Goal: Task Accomplishment & Management: Manage account settings

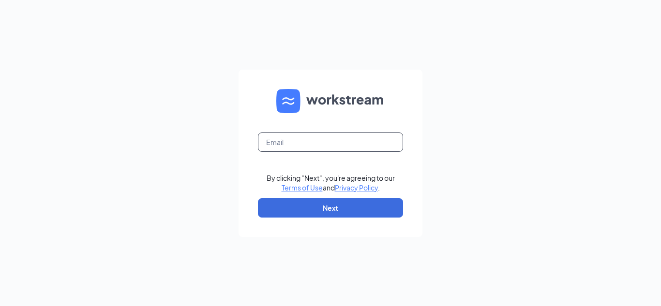
click at [367, 143] on input "text" at bounding box center [330, 142] width 145 height 19
type input "buffalowildwings3887@gmail.com"
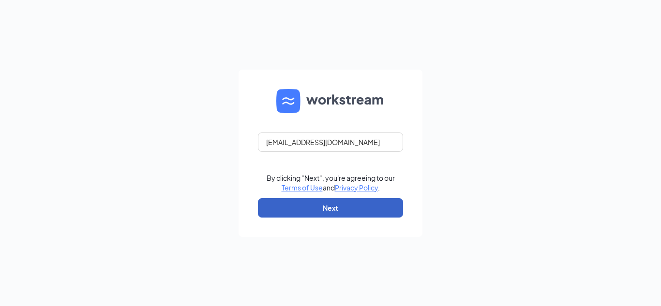
click at [363, 210] on button "Next" at bounding box center [330, 208] width 145 height 19
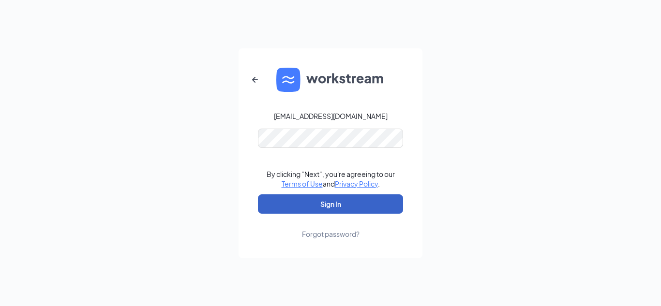
click at [359, 206] on button "Sign In" at bounding box center [330, 204] width 145 height 19
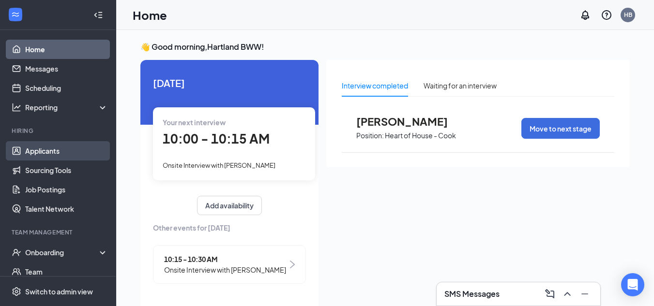
click at [46, 150] on link "Applicants" at bounding box center [66, 150] width 83 height 19
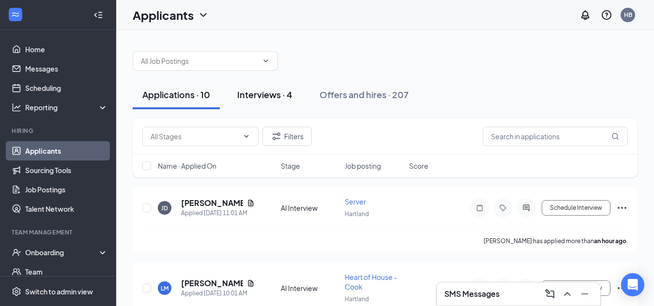
click at [269, 93] on div "Interviews · 4" at bounding box center [264, 95] width 55 height 12
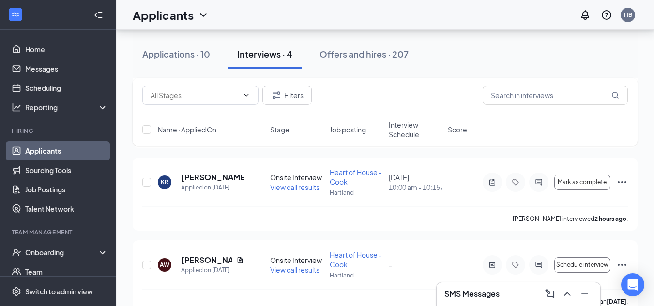
scroll to position [125, 0]
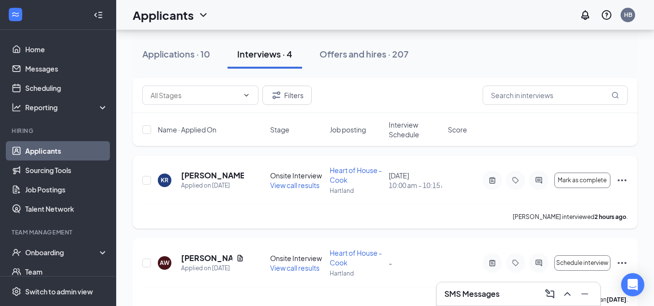
click at [620, 180] on icon "Ellipses" at bounding box center [622, 181] width 12 height 12
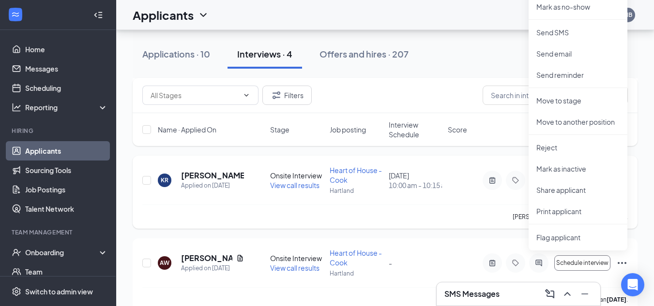
click at [620, 180] on div "DK David Krusinski Applied on Sep 15 Onsite Interview Confirmed View call resul…" at bounding box center [385, 233] width 505 height 323
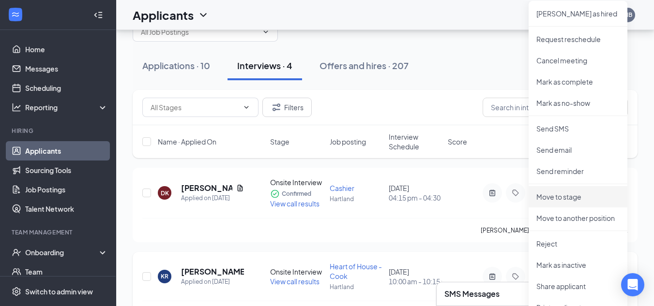
scroll to position [29, 0]
click at [576, 17] on p "[PERSON_NAME] as hired" at bounding box center [577, 14] width 83 height 10
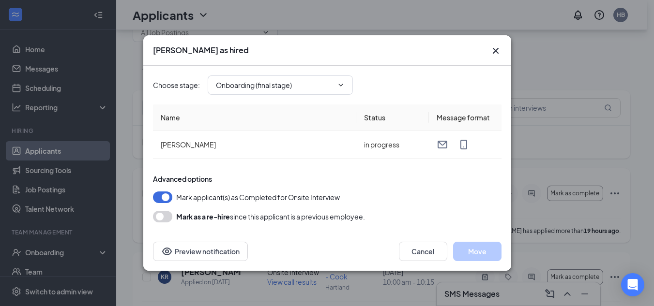
type input "Onboarding (final stage)"
click at [472, 251] on button "Move" at bounding box center [477, 251] width 48 height 19
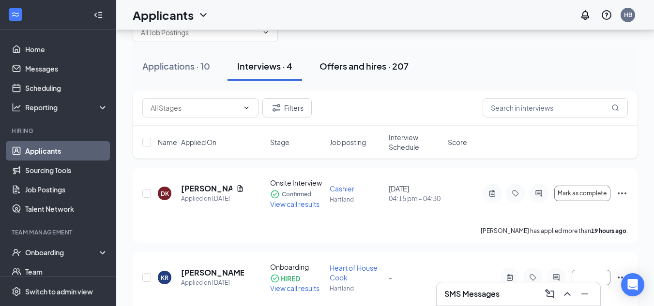
click at [362, 66] on div "Offers and hires · 207" at bounding box center [364, 66] width 89 height 12
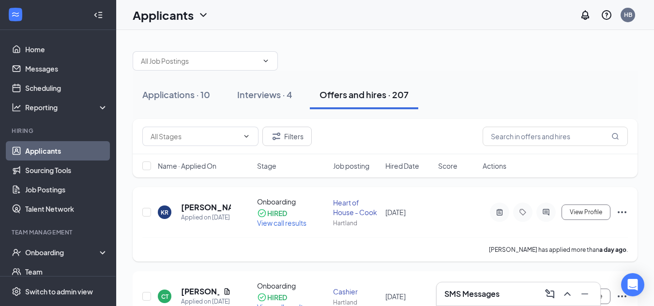
click at [621, 212] on icon "Ellipses" at bounding box center [622, 213] width 12 height 12
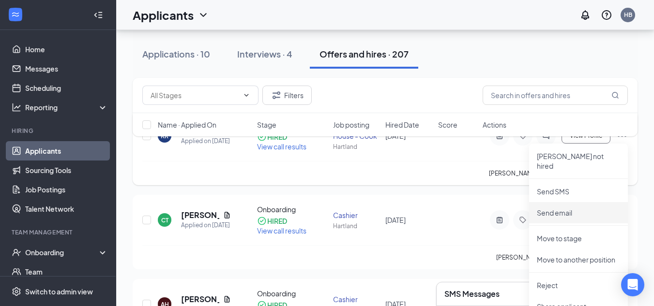
scroll to position [77, 0]
click at [562, 233] on p "Move to stage" at bounding box center [578, 238] width 83 height 10
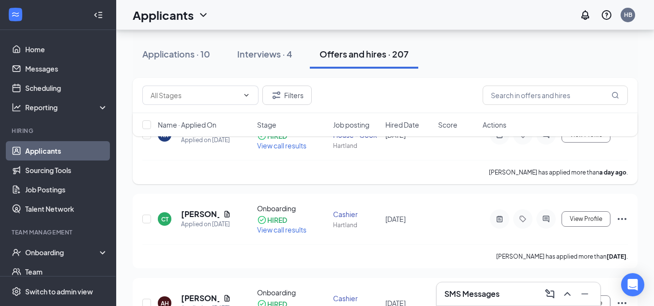
type input "Onboarding (current stage)"
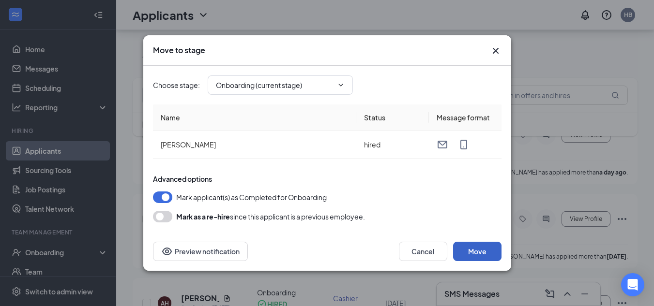
click at [480, 250] on button "Move" at bounding box center [477, 251] width 48 height 19
click at [495, 48] on icon "Cross" at bounding box center [496, 51] width 12 height 12
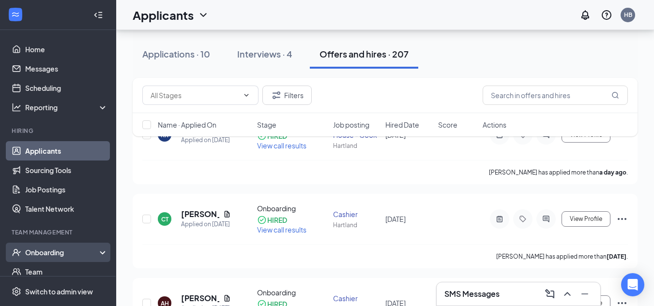
click at [52, 254] on div "Onboarding" at bounding box center [62, 253] width 75 height 10
click at [55, 269] on link "Overview" at bounding box center [66, 271] width 83 height 19
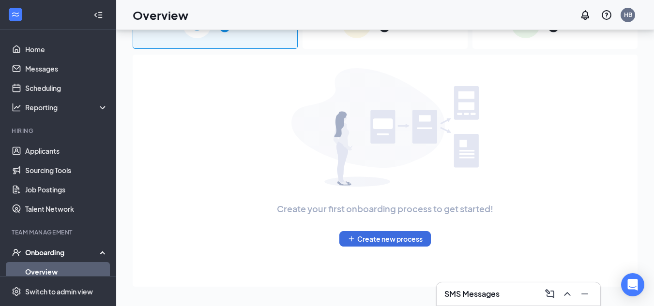
scroll to position [44, 0]
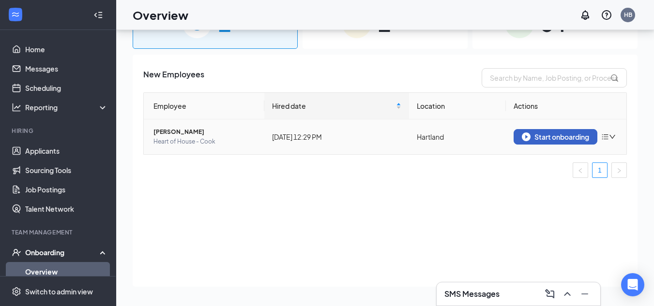
click at [582, 135] on div "Start onboarding" at bounding box center [555, 137] width 67 height 9
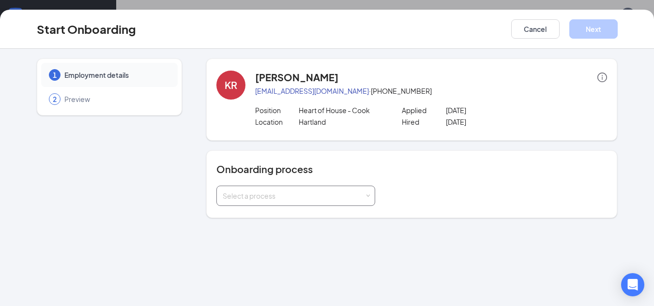
click at [367, 194] on span at bounding box center [368, 196] width 4 height 4
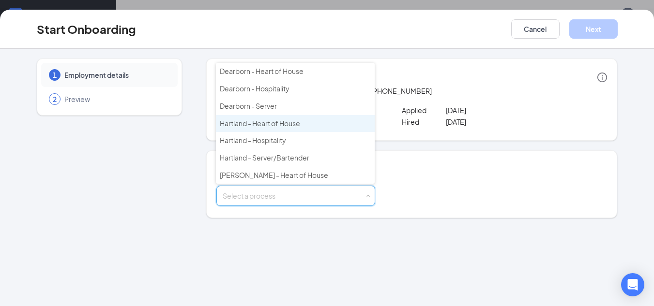
click at [354, 123] on li "Hartland - Heart of House" at bounding box center [295, 123] width 159 height 17
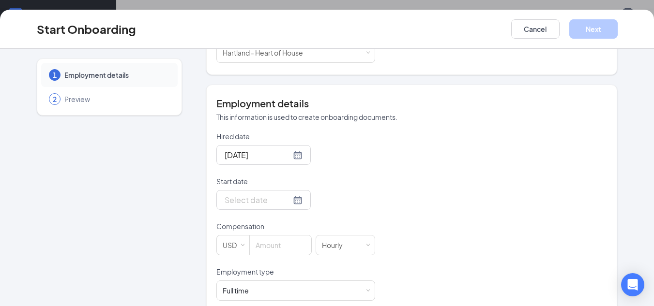
scroll to position [164, 0]
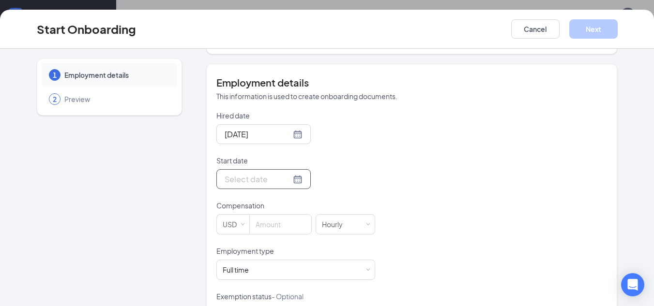
click at [285, 179] on div at bounding box center [264, 179] width 78 height 12
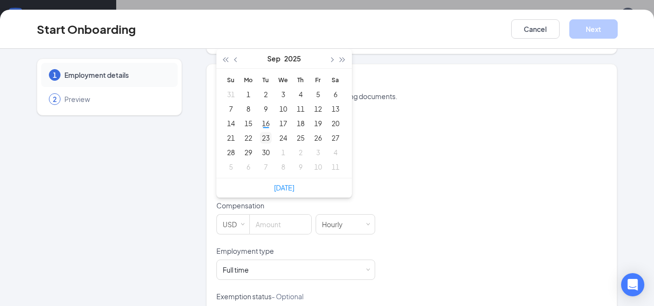
type input "Sep 23, 2025"
click at [260, 138] on div "23" at bounding box center [266, 138] width 12 height 12
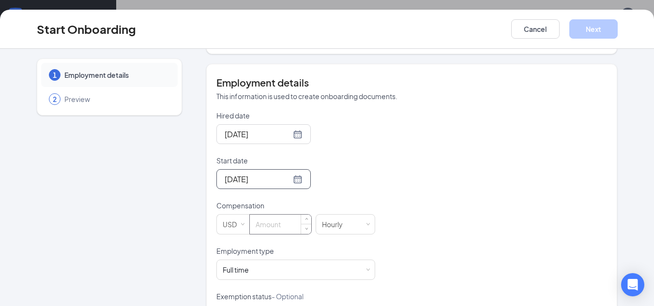
click at [272, 224] on input at bounding box center [280, 224] width 61 height 19
type input "16"
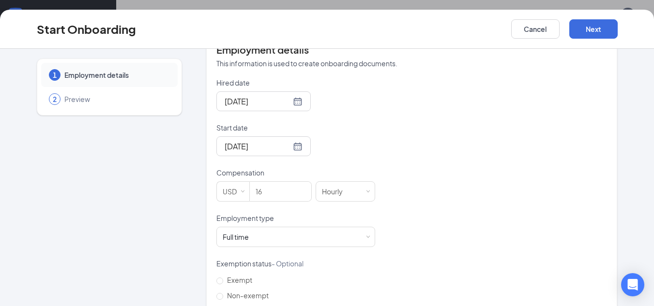
scroll to position [216, 0]
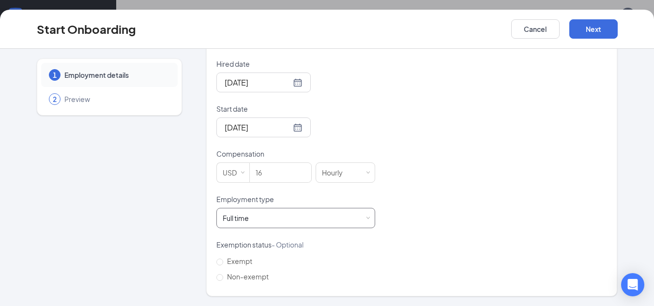
click at [366, 218] on span at bounding box center [368, 218] width 4 height 4
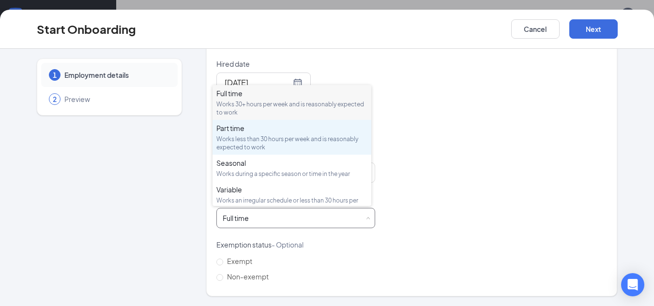
click at [333, 140] on div "Works less than 30 hours per week and is reasonably expected to work" at bounding box center [291, 143] width 151 height 16
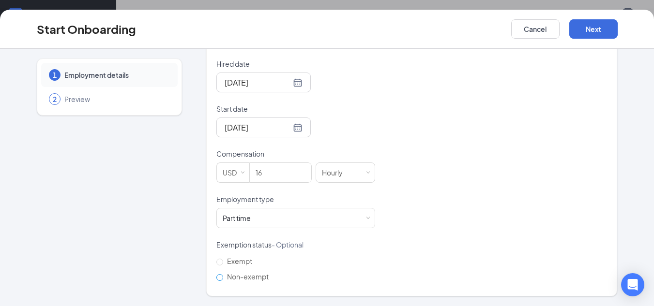
click at [216, 278] on input "Non-exempt" at bounding box center [219, 278] width 7 height 7
radio input "true"
click at [588, 29] on button "Next" at bounding box center [593, 28] width 48 height 19
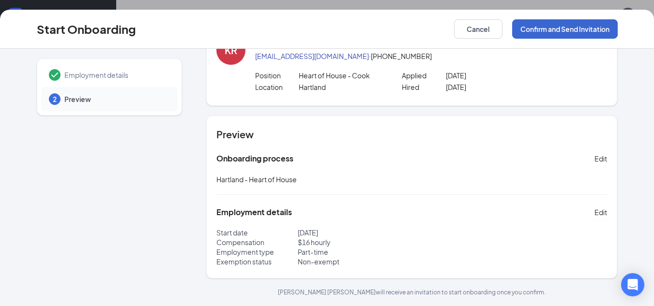
scroll to position [35, 0]
click at [588, 29] on button "Confirm and Send Invitation" at bounding box center [565, 28] width 106 height 19
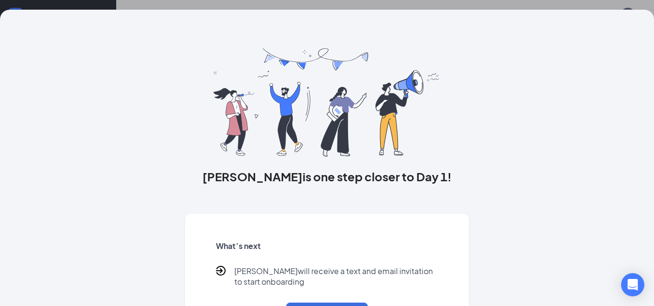
scroll to position [45, 0]
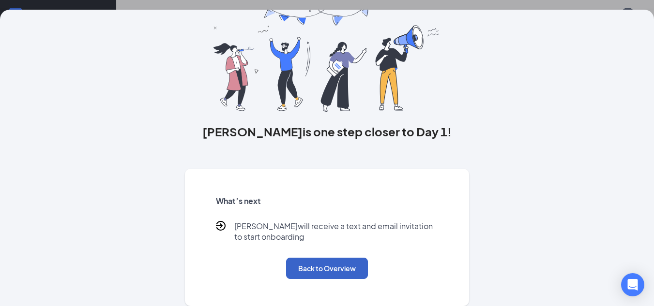
click at [325, 269] on button "Back to Overview" at bounding box center [327, 268] width 82 height 21
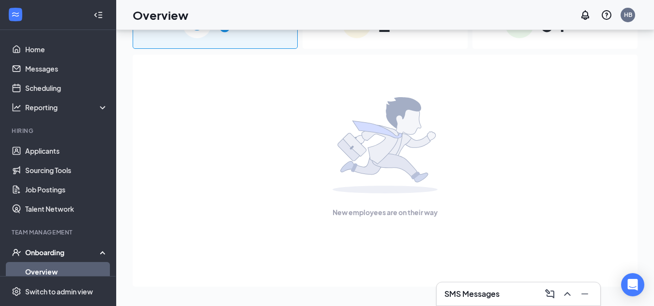
click at [73, 270] on link "Overview" at bounding box center [66, 271] width 83 height 19
click at [66, 270] on link "Overview" at bounding box center [66, 271] width 83 height 19
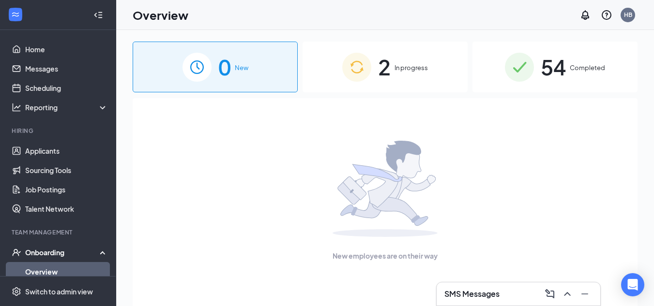
click at [406, 69] on span "In progress" at bounding box center [411, 68] width 33 height 10
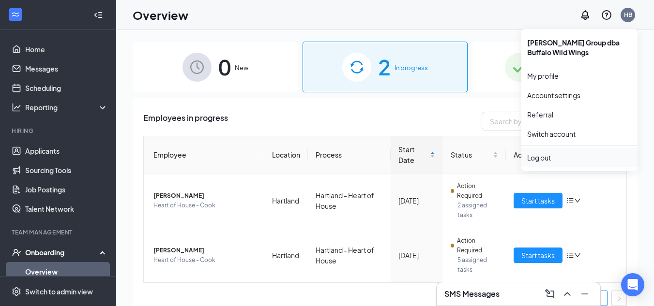
click at [542, 157] on div "Log out" at bounding box center [579, 158] width 105 height 10
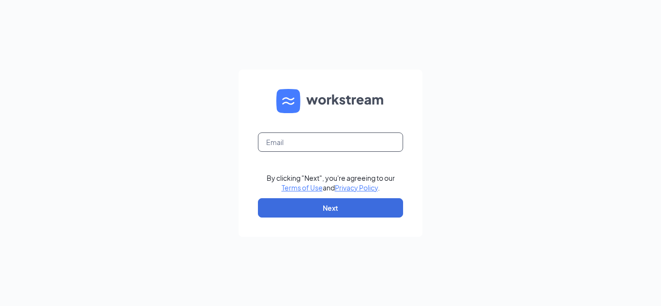
click at [384, 141] on input "text" at bounding box center [330, 142] width 145 height 19
type input "buffalowildwings3203@gmail.com"
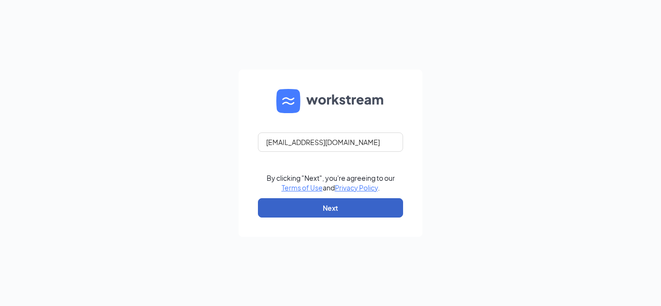
click at [378, 210] on button "Next" at bounding box center [330, 208] width 145 height 19
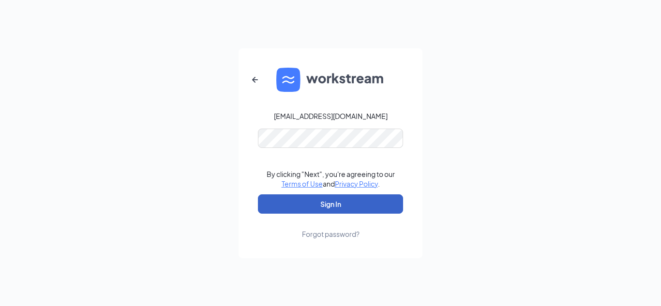
click at [368, 206] on button "Sign In" at bounding box center [330, 204] width 145 height 19
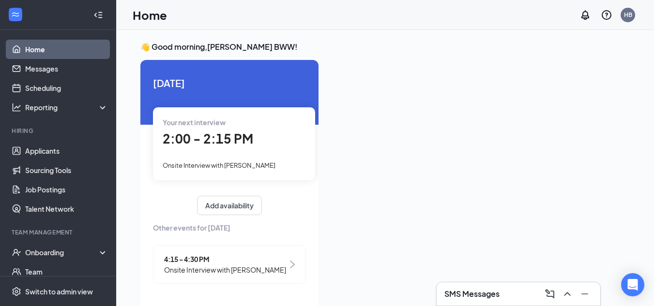
click at [368, 206] on div at bounding box center [478, 182] width 304 height 245
click at [42, 150] on link "Applicants" at bounding box center [66, 150] width 83 height 19
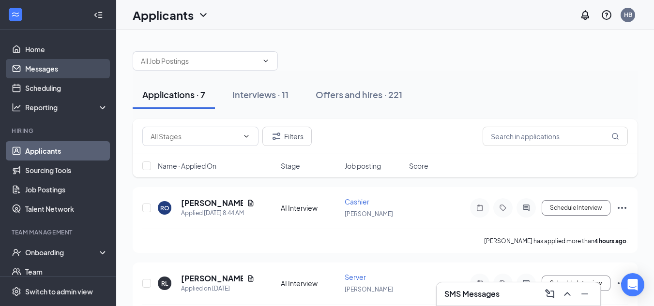
click at [46, 68] on link "Messages" at bounding box center [66, 68] width 83 height 19
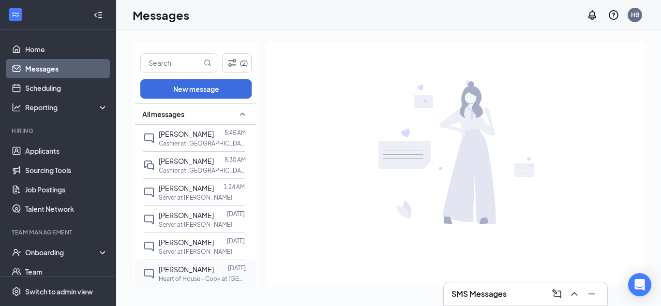
click at [199, 276] on p "Heart of House - Cook at [GEOGRAPHIC_DATA]" at bounding box center [202, 279] width 87 height 8
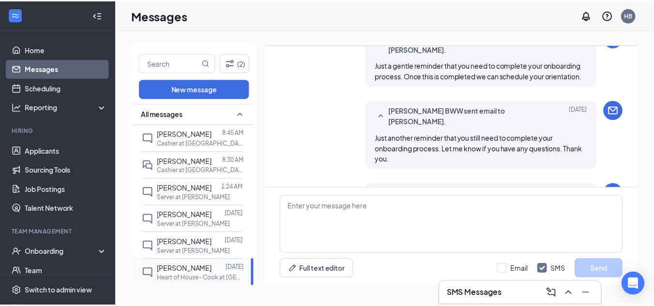
scroll to position [393, 0]
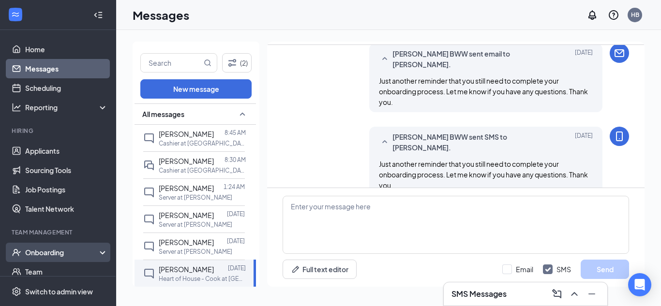
click at [55, 254] on div "Onboarding" at bounding box center [62, 253] width 75 height 10
click at [52, 272] on link "Overview" at bounding box center [66, 271] width 83 height 19
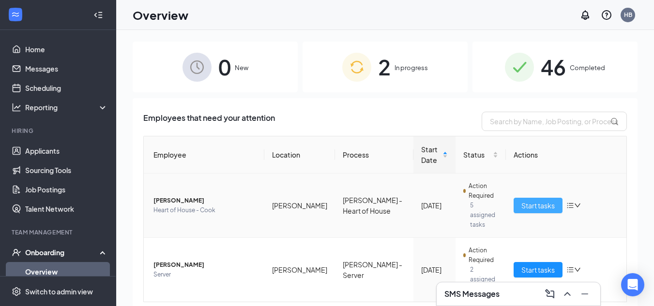
click at [538, 200] on span "Start tasks" at bounding box center [537, 205] width 33 height 11
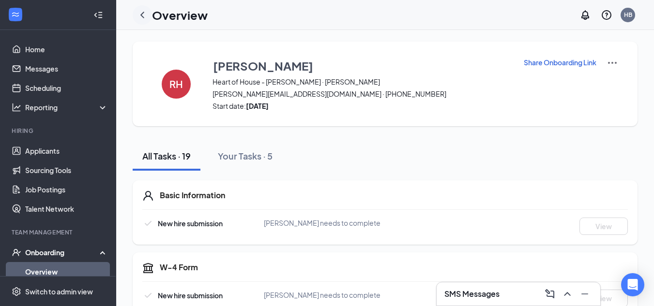
click at [141, 13] on icon "ChevronLeft" at bounding box center [143, 15] width 12 height 12
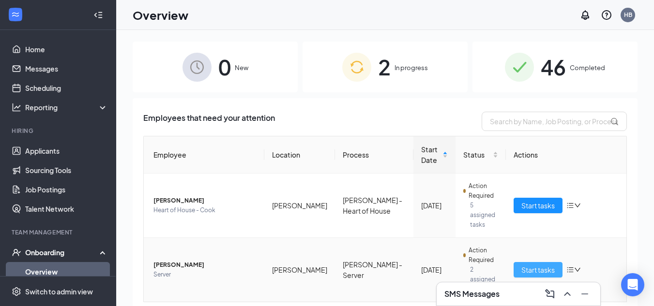
click at [524, 265] on span "Start tasks" at bounding box center [537, 270] width 33 height 11
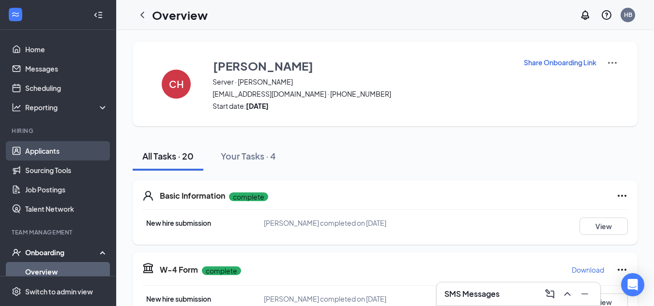
click at [31, 149] on link "Applicants" at bounding box center [66, 150] width 83 height 19
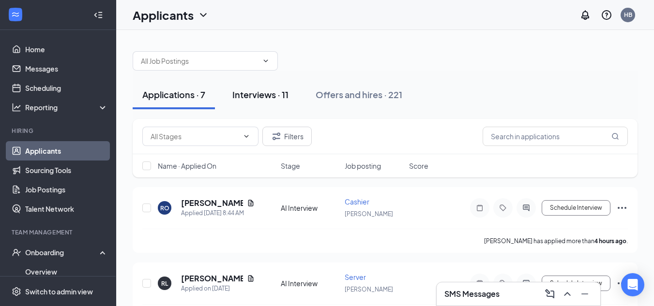
click at [263, 94] on div "Interviews · 11" at bounding box center [260, 95] width 56 height 12
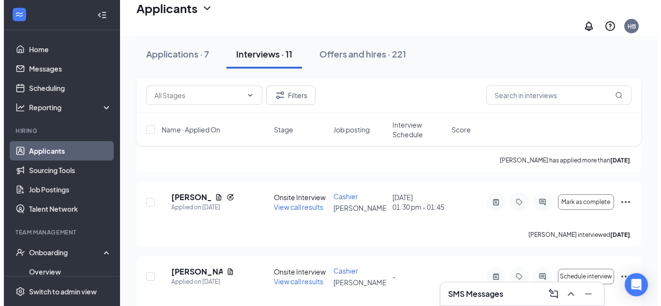
scroll to position [327, 0]
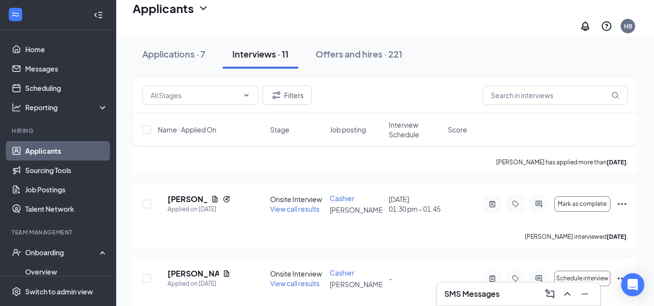
click at [648, 131] on div "Applications · 7 Interviews · 11 Offers and hires · 221 Filters Name · Applied …" at bounding box center [385, 217] width 538 height 1017
click at [198, 205] on h5 "[PERSON_NAME]" at bounding box center [188, 199] width 40 height 11
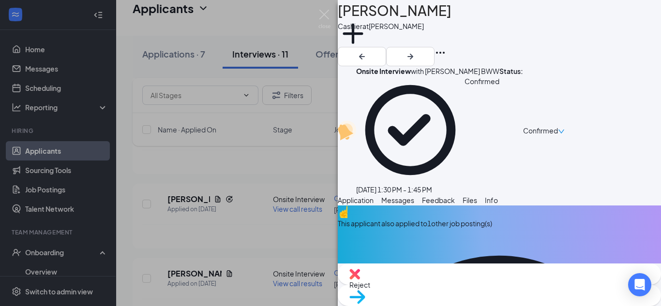
click at [524, 218] on div "This applicant also applied to 1 other job posting(s)" at bounding box center [499, 223] width 323 height 11
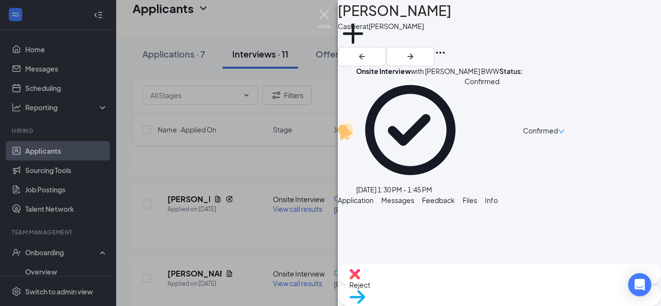
click at [324, 14] on img at bounding box center [325, 19] width 12 height 19
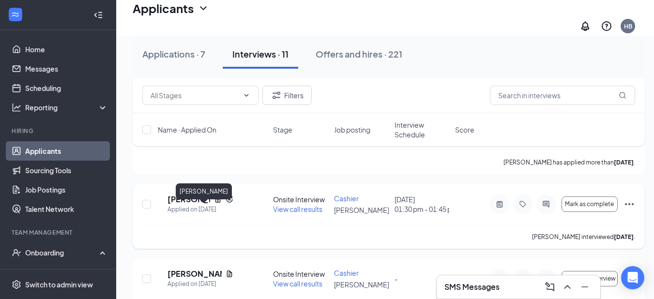
click at [196, 205] on h5 "[PERSON_NAME]" at bounding box center [189, 199] width 43 height 11
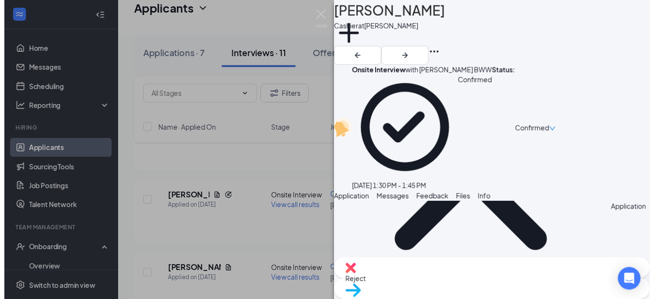
scroll to position [502, 0]
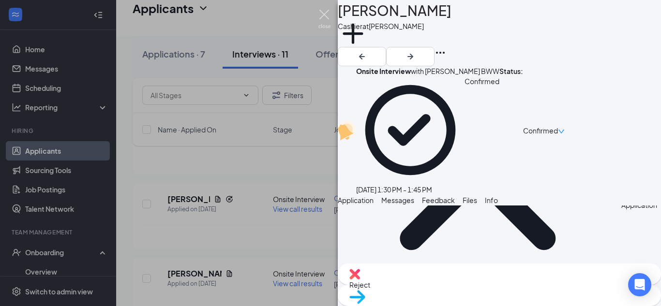
click at [326, 13] on img at bounding box center [325, 19] width 12 height 19
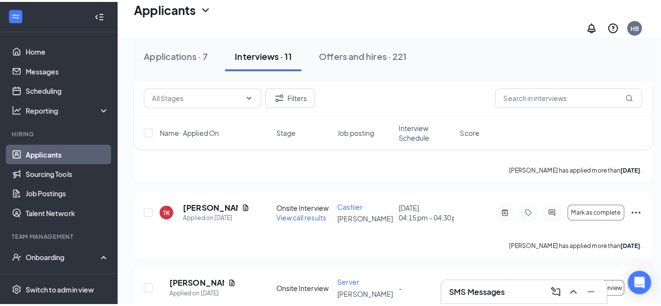
scroll to position [169, 0]
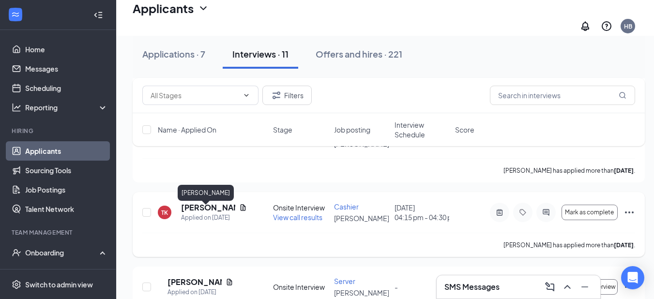
click at [197, 211] on h5 "[PERSON_NAME]" at bounding box center [208, 207] width 54 height 11
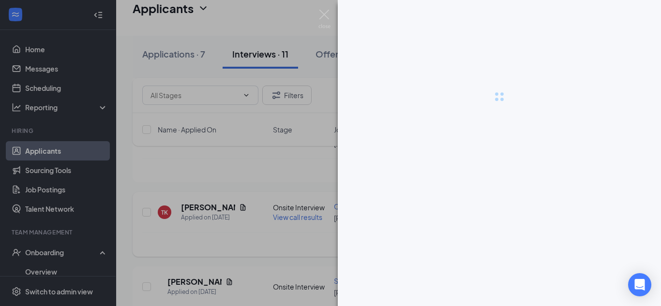
click at [197, 211] on div at bounding box center [330, 153] width 661 height 306
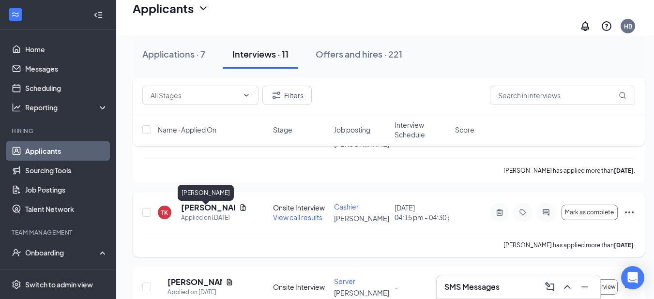
click at [197, 211] on h5 "[PERSON_NAME]" at bounding box center [208, 207] width 54 height 11
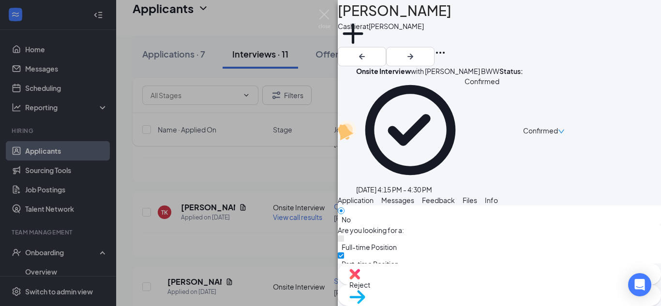
scroll to position [485, 0]
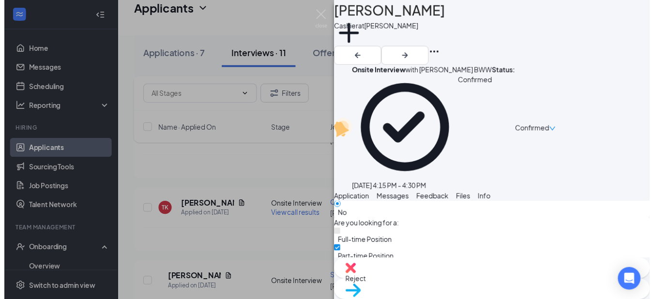
scroll to position [481, 0]
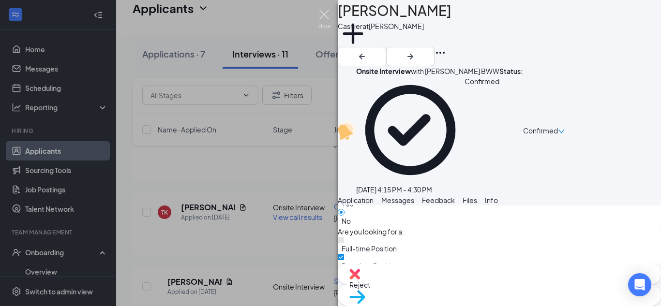
click at [323, 14] on img at bounding box center [325, 19] width 12 height 19
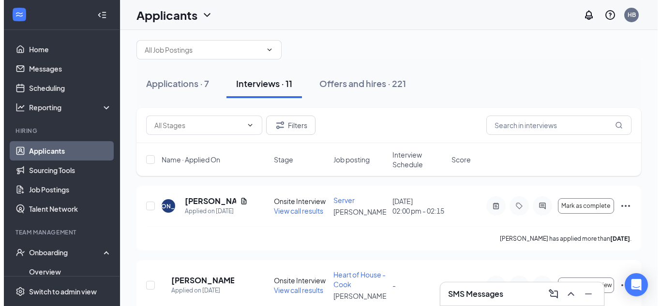
scroll to position [9, 0]
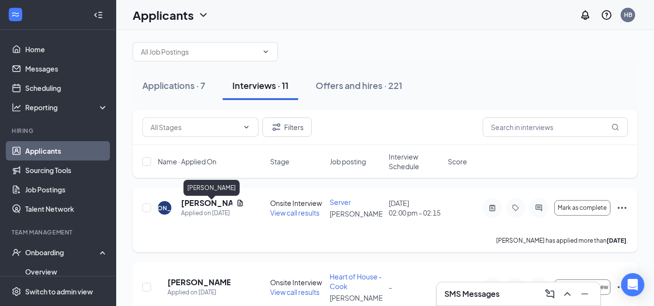
click at [211, 204] on h5 "[PERSON_NAME]" at bounding box center [206, 203] width 51 height 11
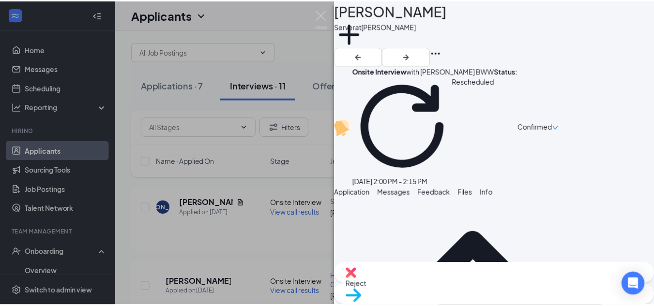
scroll to position [425, 0]
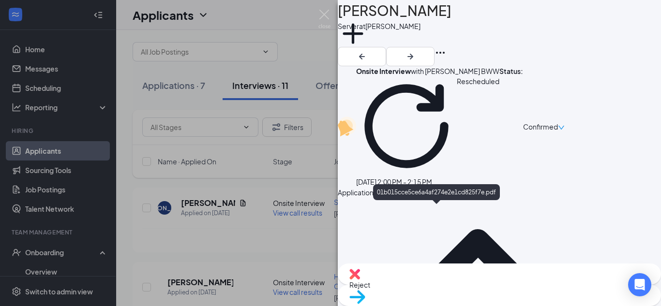
click at [323, 14] on img at bounding box center [325, 19] width 12 height 19
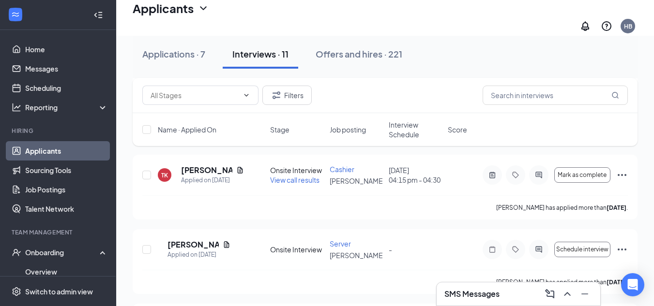
scroll to position [214, 0]
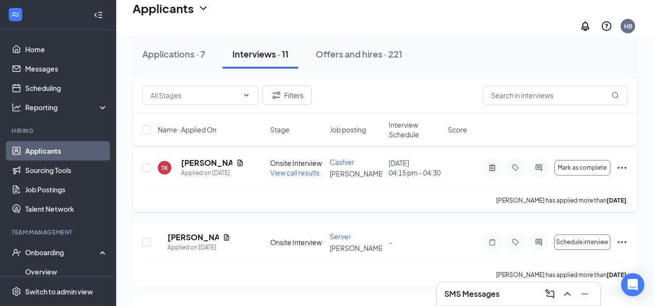
click at [285, 177] on span "View call results" at bounding box center [294, 172] width 49 height 9
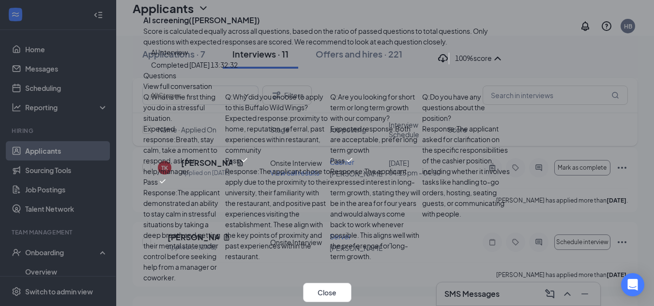
click at [512, 115] on div "AI screening ( [PERSON_NAME] ) Score is calculated equally across all questions…" at bounding box center [327, 153] width 654 height 306
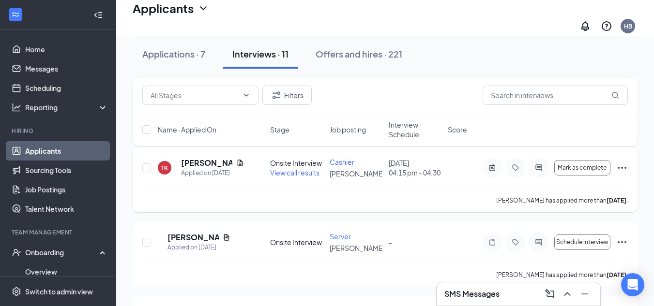
click at [288, 176] on span "View call results" at bounding box center [294, 172] width 49 height 9
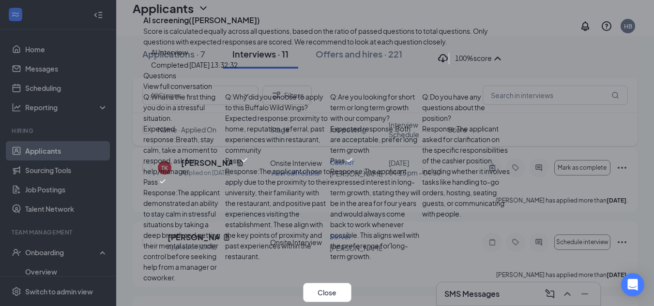
scroll to position [295, 0]
click at [143, 13] on icon "Cross" at bounding box center [143, 13] width 0 height 0
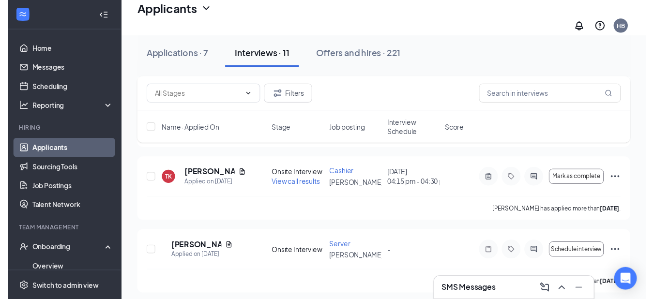
scroll to position [207, 0]
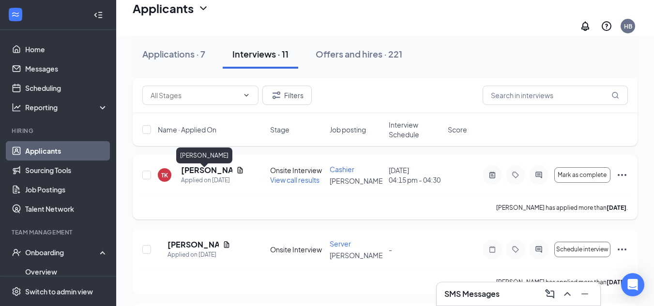
click at [197, 173] on h5 "[PERSON_NAME]" at bounding box center [206, 170] width 51 height 11
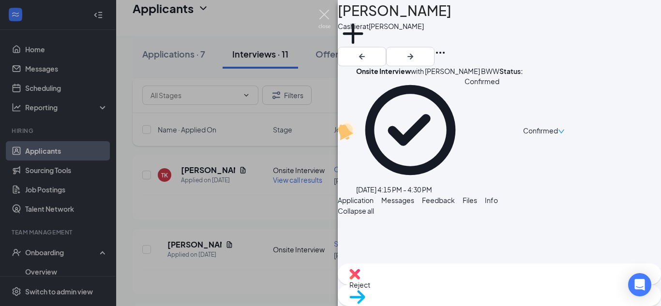
click at [323, 14] on img at bounding box center [325, 19] width 12 height 19
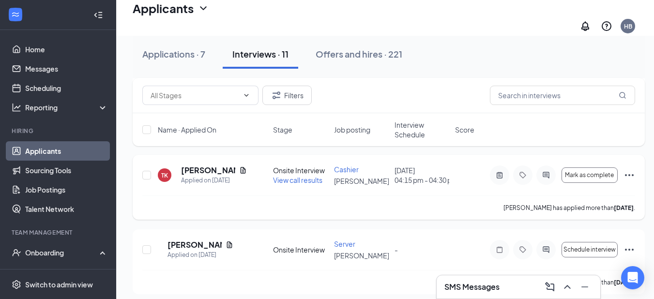
click at [294, 184] on span "View call results" at bounding box center [297, 180] width 49 height 9
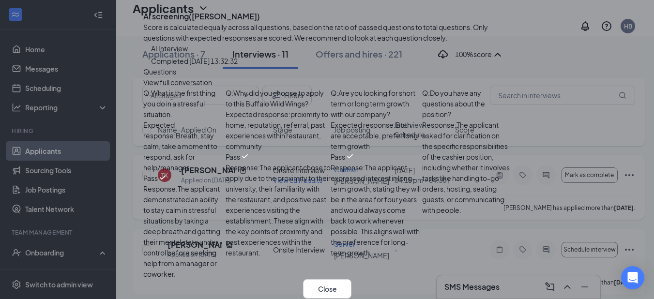
click at [422, 184] on span "Response : The applicant asked for clarification on the specific responsibiliti…" at bounding box center [466, 168] width 88 height 94
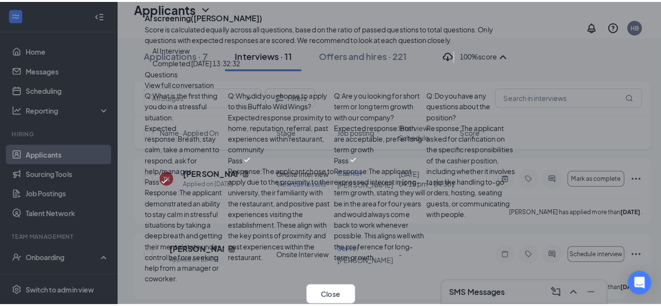
scroll to position [295, 0]
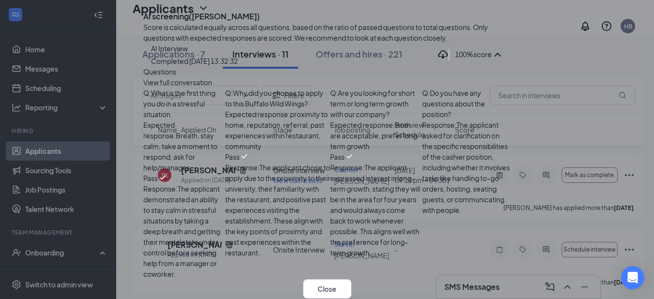
click at [143, 9] on icon "Cross" at bounding box center [143, 9] width 0 height 0
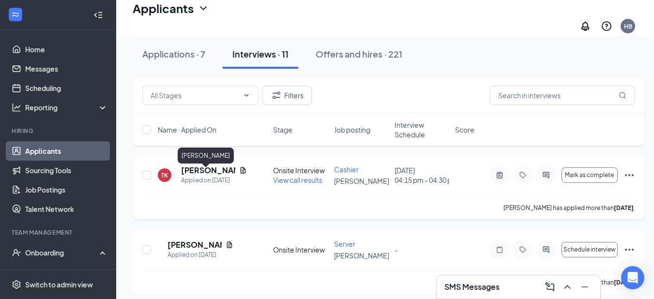
click at [198, 175] on h5 "[PERSON_NAME]" at bounding box center [208, 170] width 54 height 11
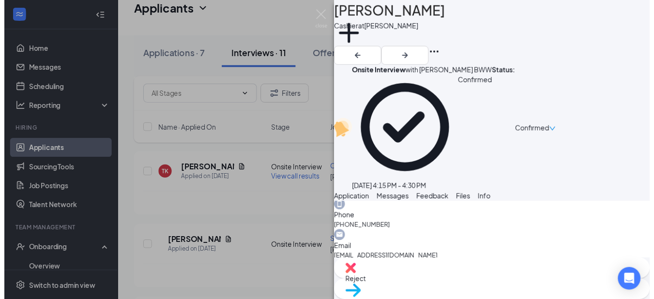
scroll to position [303, 0]
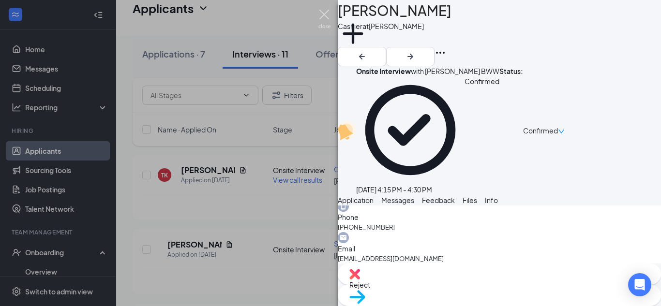
click at [322, 12] on img at bounding box center [325, 19] width 12 height 19
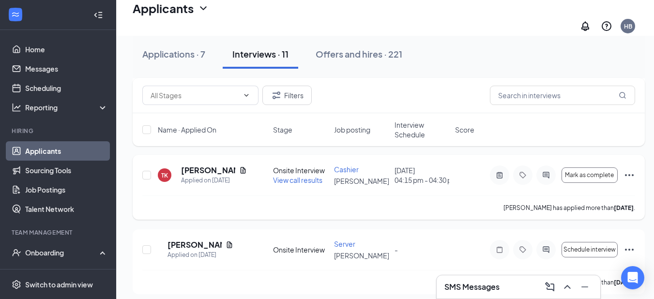
click at [630, 176] on icon "Ellipses" at bounding box center [629, 175] width 9 height 2
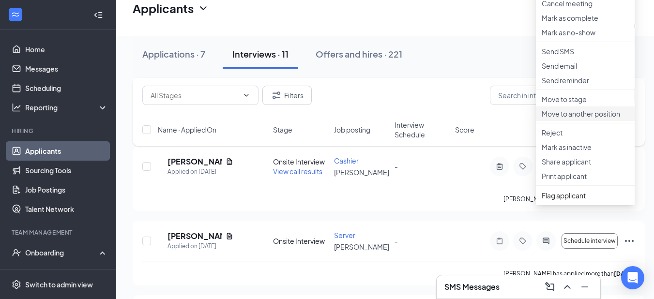
scroll to position [459, 0]
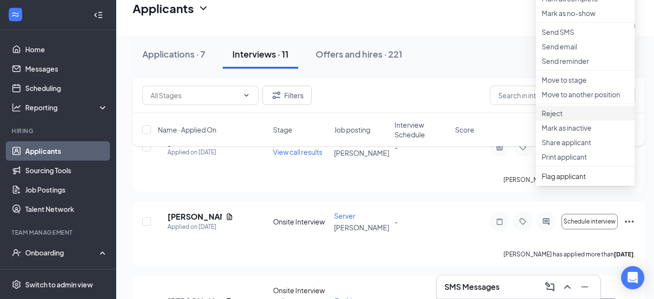
click at [557, 118] on p "Reject" at bounding box center [585, 113] width 87 height 10
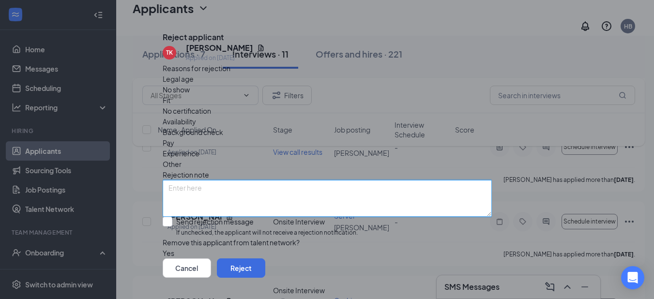
click at [191, 180] on textarea at bounding box center [327, 198] width 329 height 37
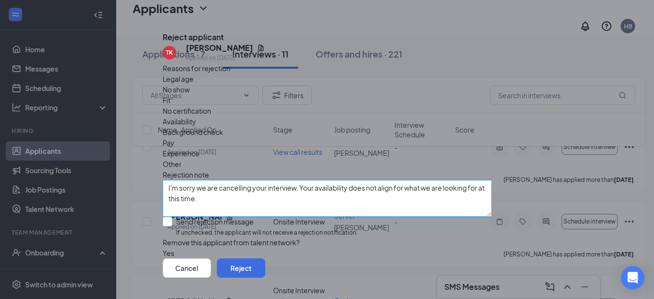
type textarea "I'm sorry we are cancelling your interview, Your availability does not align fo…"
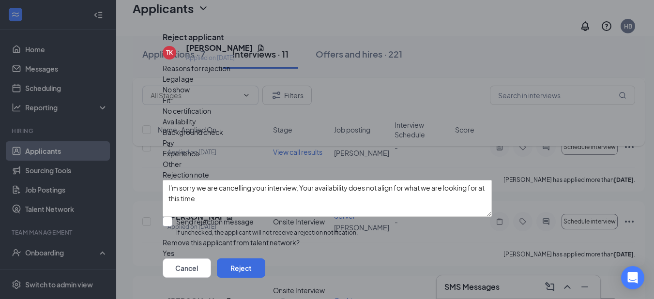
click at [176, 219] on input "Send rejection message If unchecked, the applicant will not receive a rejection…" at bounding box center [260, 227] width 195 height 21
checkbox input "true"
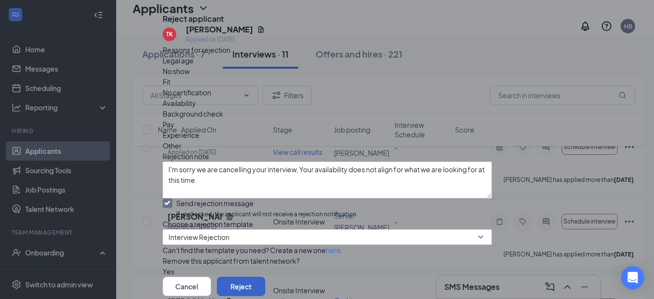
click at [265, 277] on button "Reject" at bounding box center [241, 286] width 48 height 19
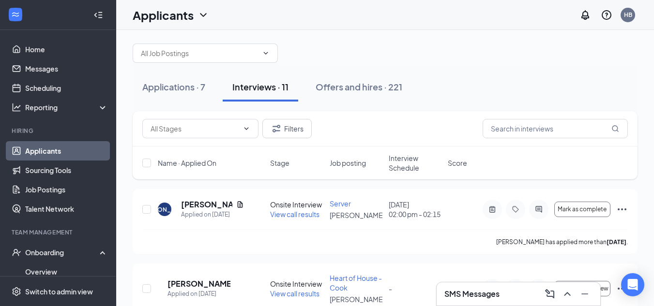
scroll to position [0, 0]
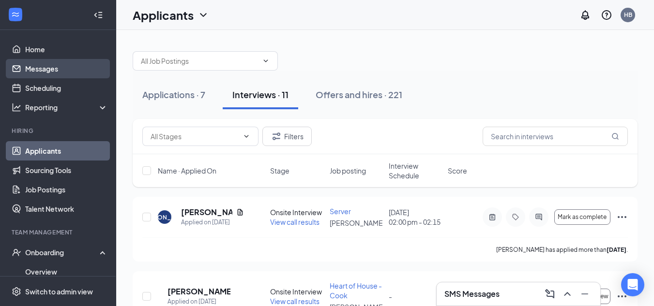
click at [35, 70] on link "Messages" at bounding box center [66, 68] width 83 height 19
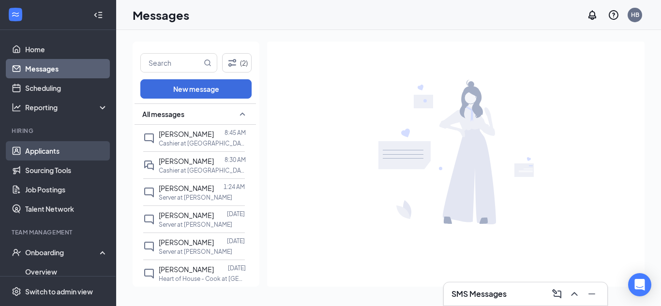
click at [41, 149] on link "Applicants" at bounding box center [66, 150] width 83 height 19
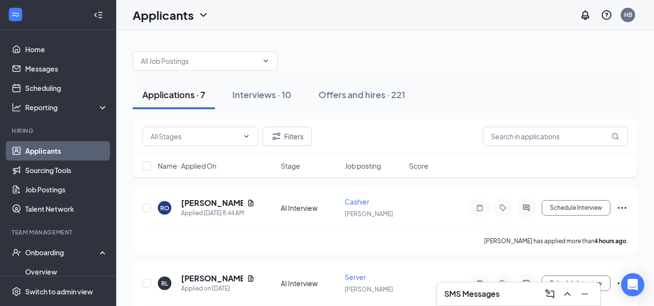
click at [416, 136] on div "Filters" at bounding box center [385, 136] width 486 height 19
click at [266, 94] on div "Interviews · 10" at bounding box center [261, 95] width 59 height 12
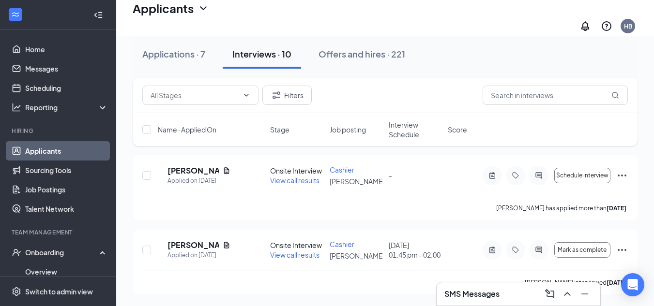
scroll to position [1456, 0]
